Goal: Task Accomplishment & Management: Complete application form

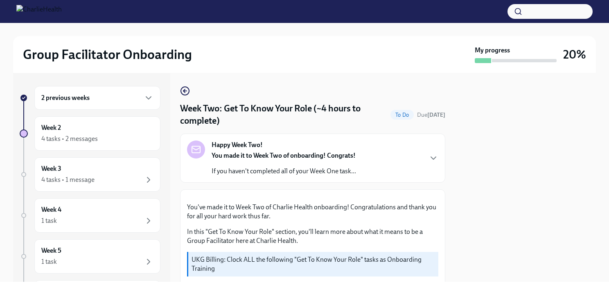
click at [95, 110] on div "2 previous weeks Week 2 4 tasks • 2 messages Week 3 4 tasks • 1 message Week 4 …" at bounding box center [90, 224] width 141 height 277
click at [95, 102] on div "2 previous weeks" at bounding box center [97, 98] width 112 height 10
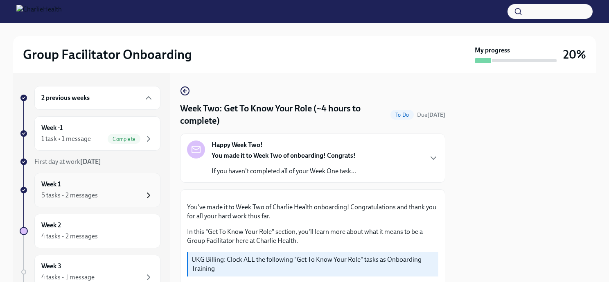
click at [144, 192] on icon "button" at bounding box center [149, 195] width 10 height 10
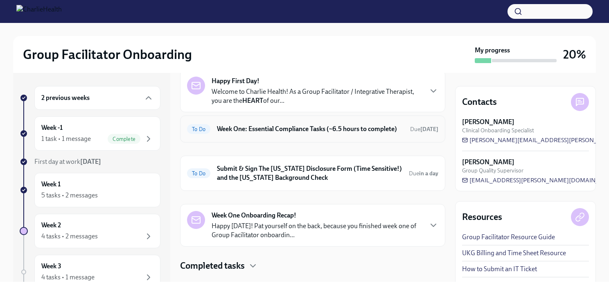
scroll to position [36, 0]
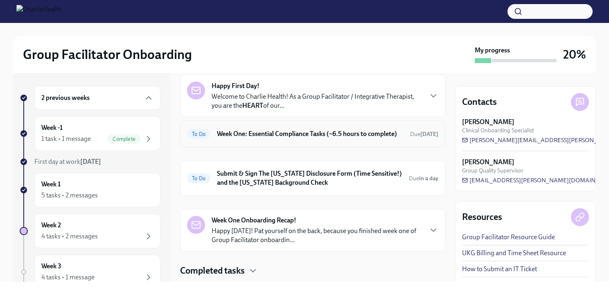
click at [276, 134] on h6 "Week One: Essential Compliance Tasks (~6.5 hours to complete)" at bounding box center [310, 133] width 187 height 9
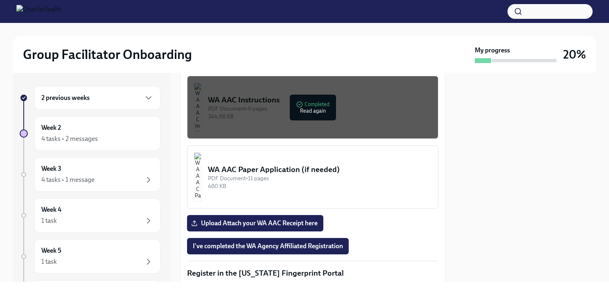
scroll to position [753, 0]
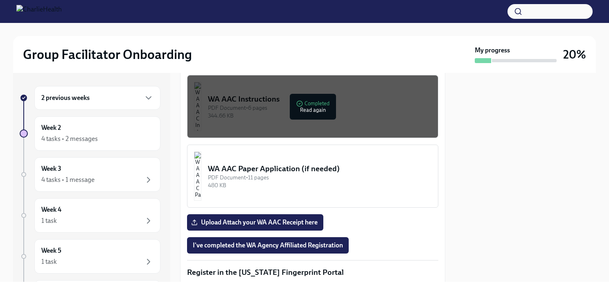
click at [304, 112] on div "344.66 KB" at bounding box center [320, 116] width 224 height 8
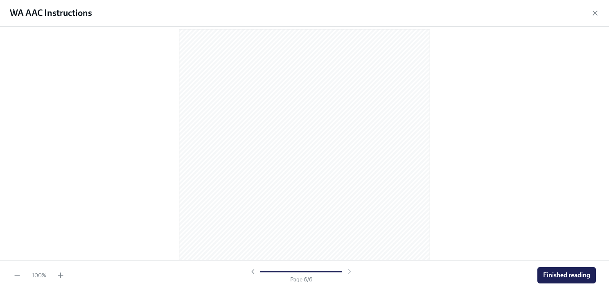
scroll to position [1762, 0]
click at [557, 274] on span "Finished reading" at bounding box center [566, 275] width 47 height 8
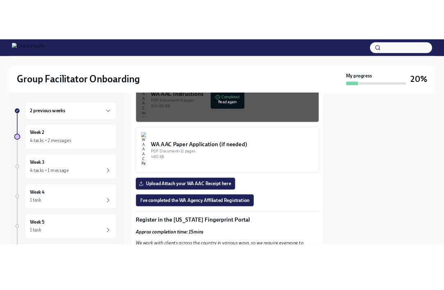
scroll to position [777, 1]
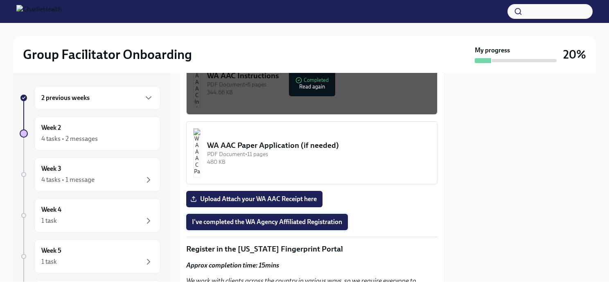
click at [290, 214] on button "I've completed the WA Agency Affiliated Registration" at bounding box center [267, 222] width 162 height 16
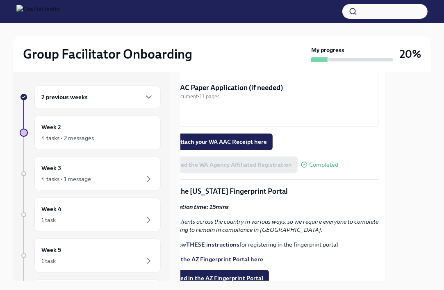
scroll to position [795, 45]
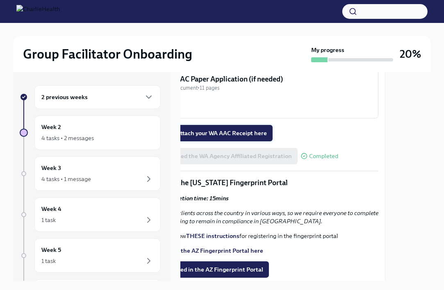
click at [254, 125] on label "Upload Attach your WA AAC Receipt here" at bounding box center [207, 133] width 131 height 16
click at [0, 0] on input "Upload Attach your WA AAC Receipt here" at bounding box center [0, 0] width 0 height 0
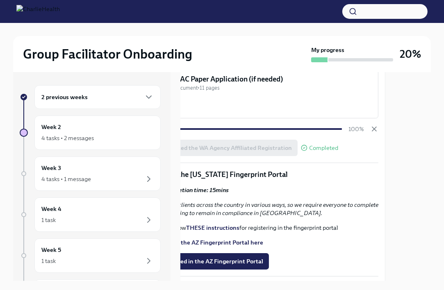
click at [244, 141] on div "I've completed the WA Agency Affiliated Registration Completed" at bounding box center [240, 148] width 196 height 16
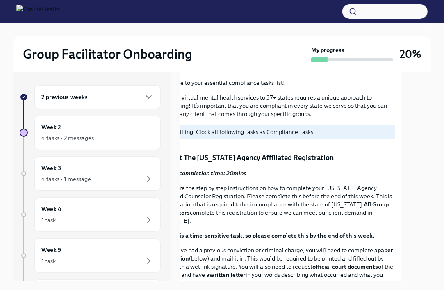
scroll to position [236, 29]
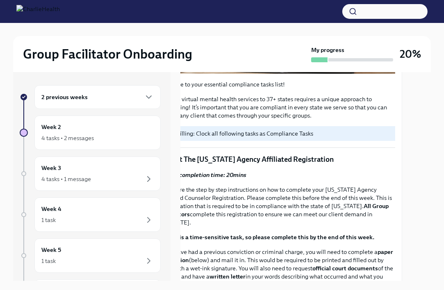
click at [131, 93] on div "2 previous weeks" at bounding box center [97, 97] width 112 height 10
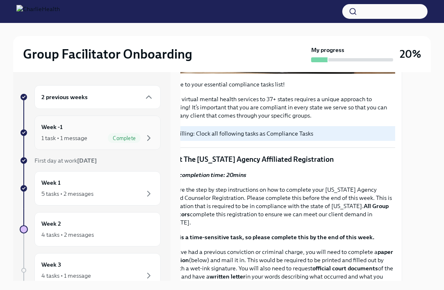
click at [129, 134] on div "Complete" at bounding box center [124, 138] width 33 height 10
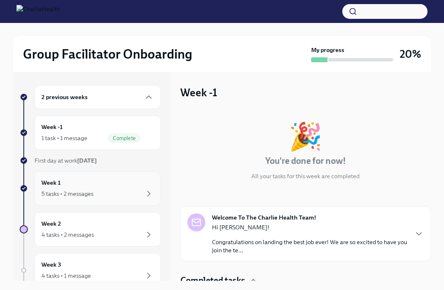
click at [120, 178] on div "Week 1 5 tasks • 2 messages" at bounding box center [97, 188] width 112 height 20
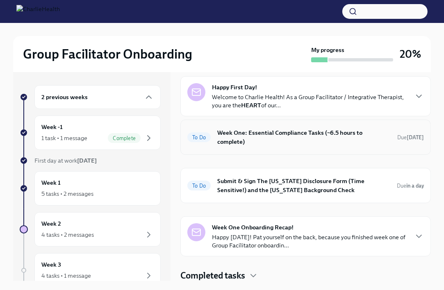
click at [312, 129] on h6 "Week One: Essential Compliance Tasks (~6.5 hours to complete)" at bounding box center [303, 137] width 173 height 18
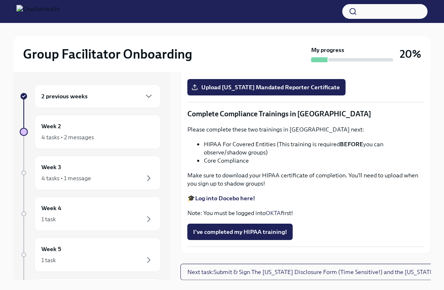
scroll to position [1835, 0]
